Goal: Task Accomplishment & Management: Use online tool/utility

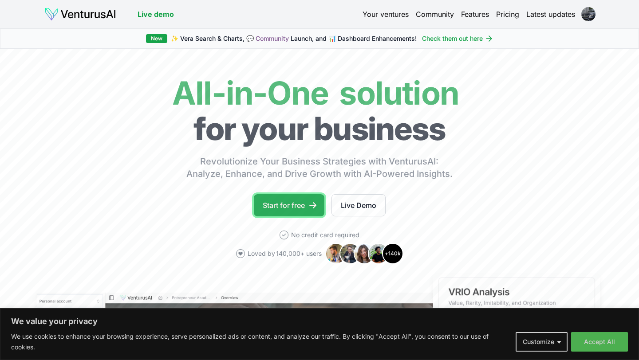
click at [314, 205] on icon at bounding box center [313, 205] width 9 height 9
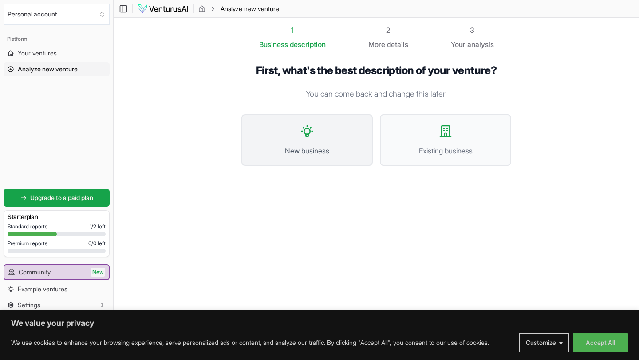
click at [337, 151] on span "New business" at bounding box center [307, 151] width 112 height 11
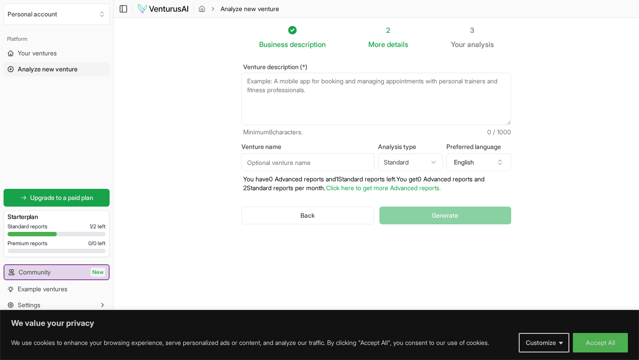
click at [315, 90] on textarea "Venture description (*)" at bounding box center [376, 99] width 270 height 52
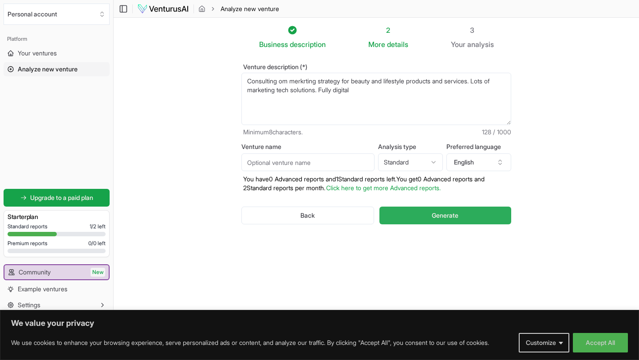
type textarea "Consulting om merkrting strategy for beauty and lifestyle products and services…"
click at [424, 220] on button "Generate" at bounding box center [446, 216] width 132 height 18
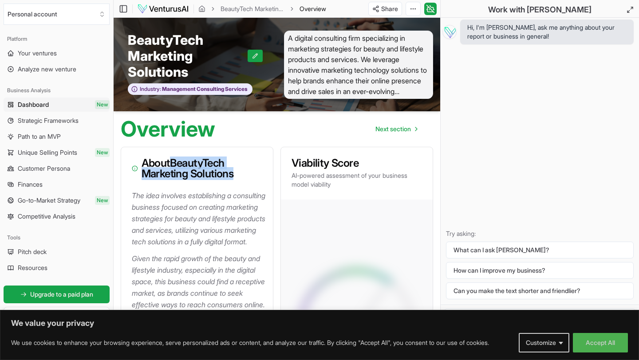
drag, startPoint x: 245, startPoint y: 176, endPoint x: 175, endPoint y: 161, distance: 71.2
click at [175, 161] on h3 "About BeautyTech Marketing Solutions" at bounding box center [197, 168] width 131 height 21
copy h3 "BeautyTech Marketing Solutions"
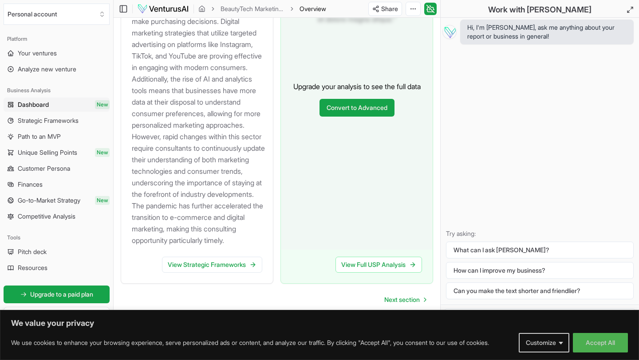
scroll to position [1223, 0]
click at [413, 296] on span "Next section" at bounding box center [402, 300] width 36 height 9
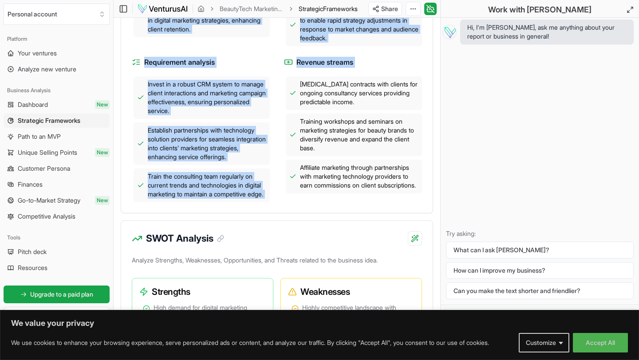
scroll to position [520, 0]
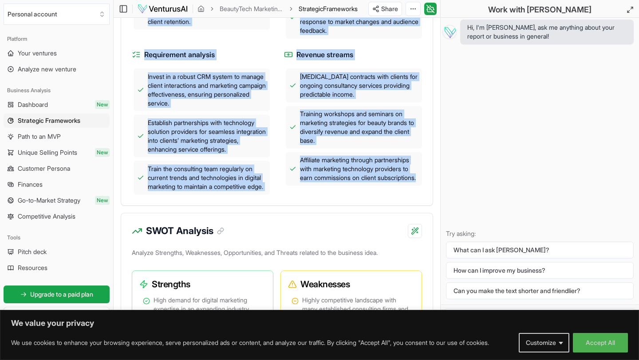
drag, startPoint x: 127, startPoint y: 52, endPoint x: 412, endPoint y: 213, distance: 327.2
click at [412, 206] on div "Strategy Business strategies Leverage data analytics to customize marketing str…" at bounding box center [277, 29] width 313 height 354
copy div "Strategy Business strategies Leverage data analytics to customize marketing str…"
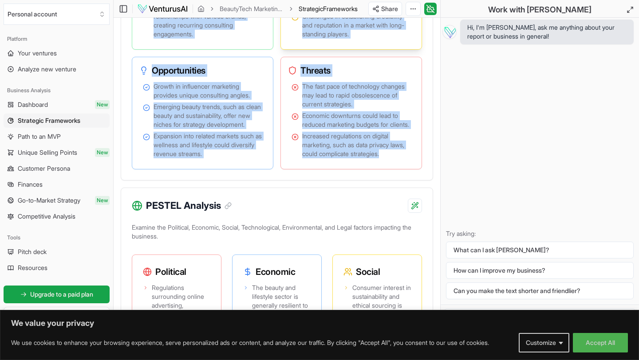
scroll to position [882, 0]
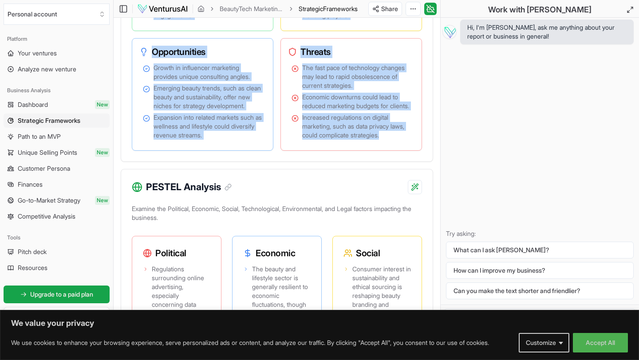
drag, startPoint x: 129, startPoint y: 33, endPoint x: 378, endPoint y: 198, distance: 298.3
click at [378, 162] on div "SWOT Analysis Analyze Strengths, Weaknesses, Opportunities, and Threats related…" at bounding box center [277, 7] width 313 height 310
copy div "SWOT Analysis Analyze Strengths, Weaknesses, Opportunities, and Threats related…"
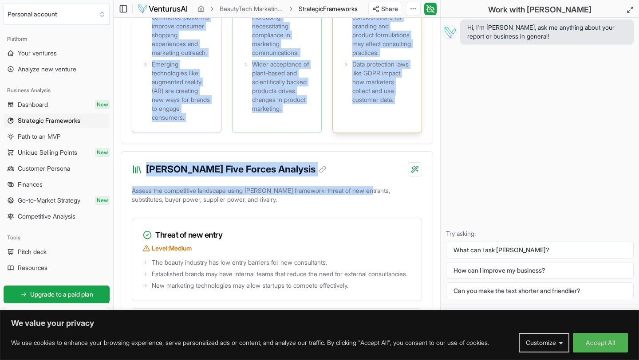
scroll to position [1455, 0]
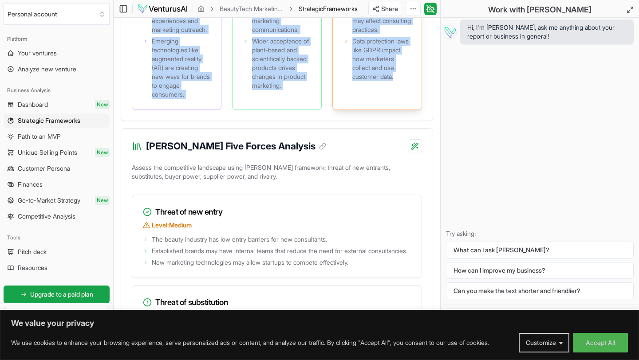
drag, startPoint x: 128, startPoint y: 82, endPoint x: 407, endPoint y: 174, distance: 293.8
copy div "PESTEL Analysis Examine the Political, Economic, Social, Technological, Environ…"
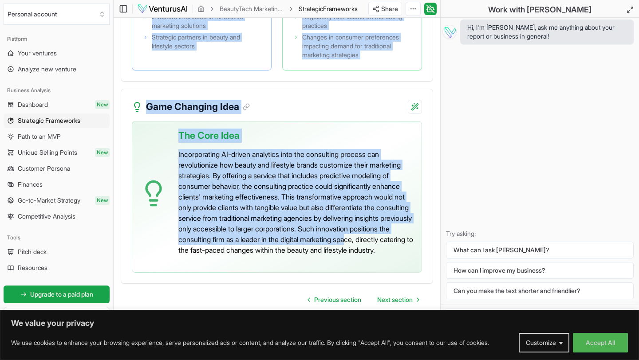
scroll to position [2582, 0]
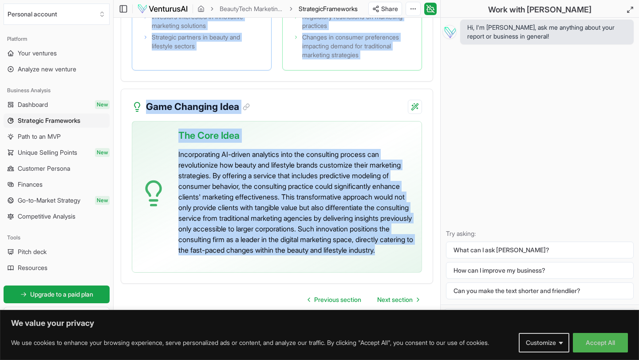
drag, startPoint x: 125, startPoint y: 35, endPoint x: 363, endPoint y: 273, distance: 337.1
copy div "[PERSON_NAME] Five Forces Analysis Assess the competitive landscape using [PERS…"
